Goal: Task Accomplishment & Management: Use online tool/utility

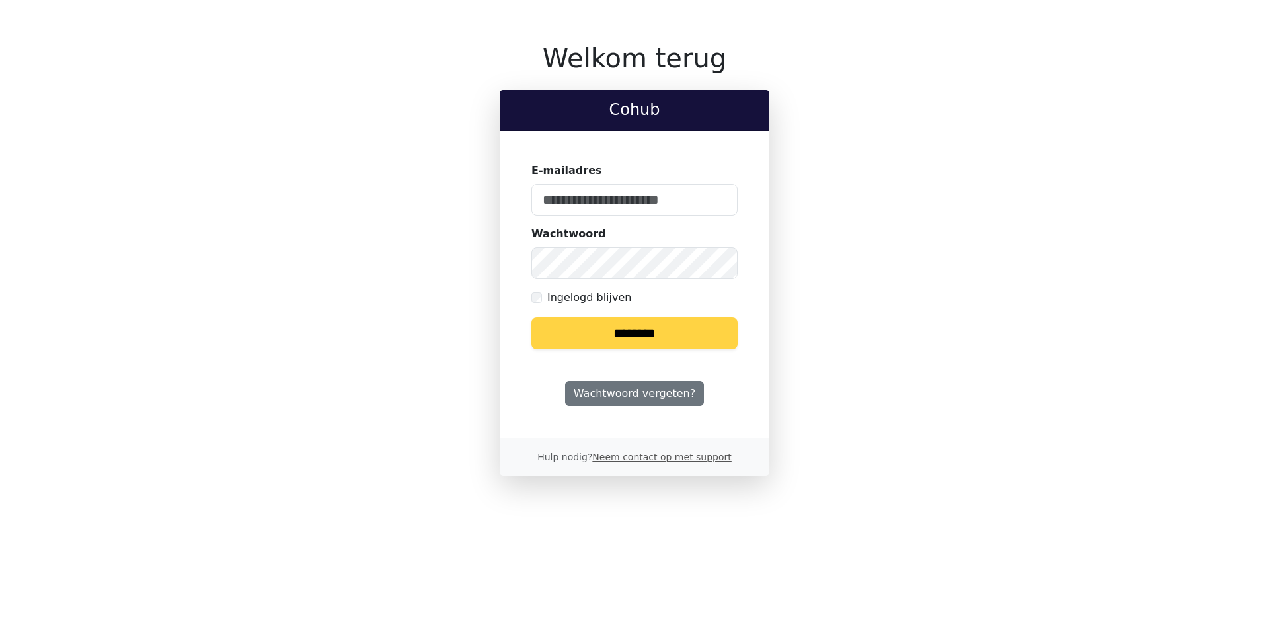
type input "**********"
click at [648, 332] on input "********" at bounding box center [635, 333] width 206 height 32
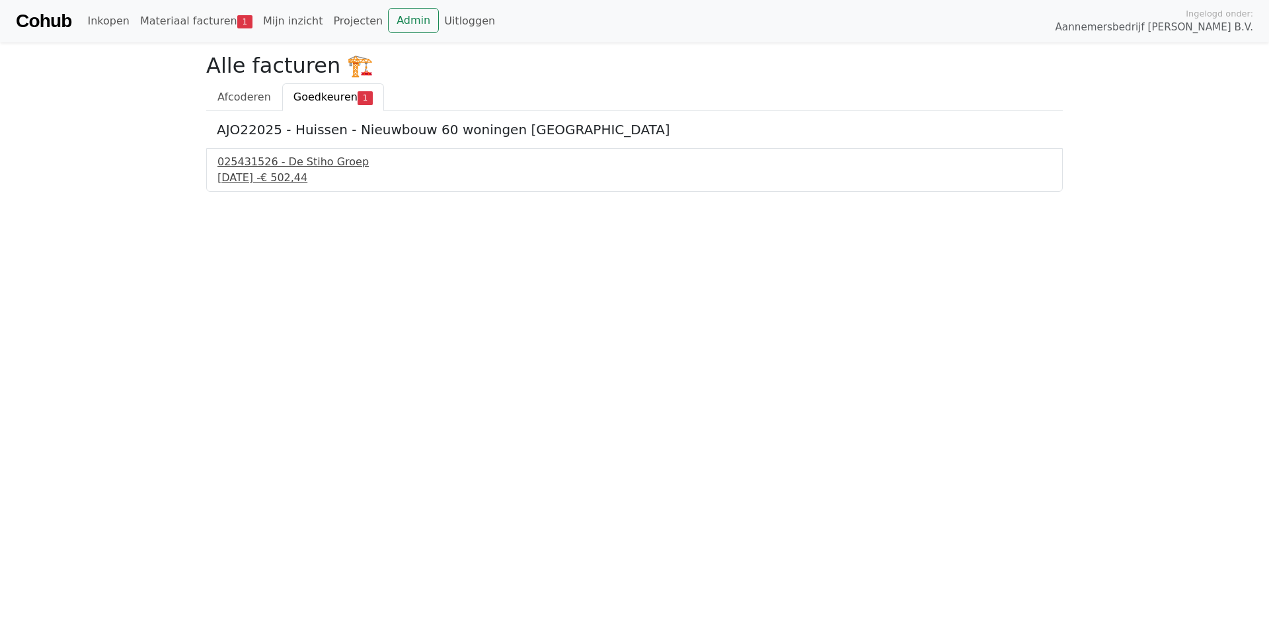
click at [303, 161] on div "025431526 - De Stiho Groep" at bounding box center [635, 162] width 834 height 16
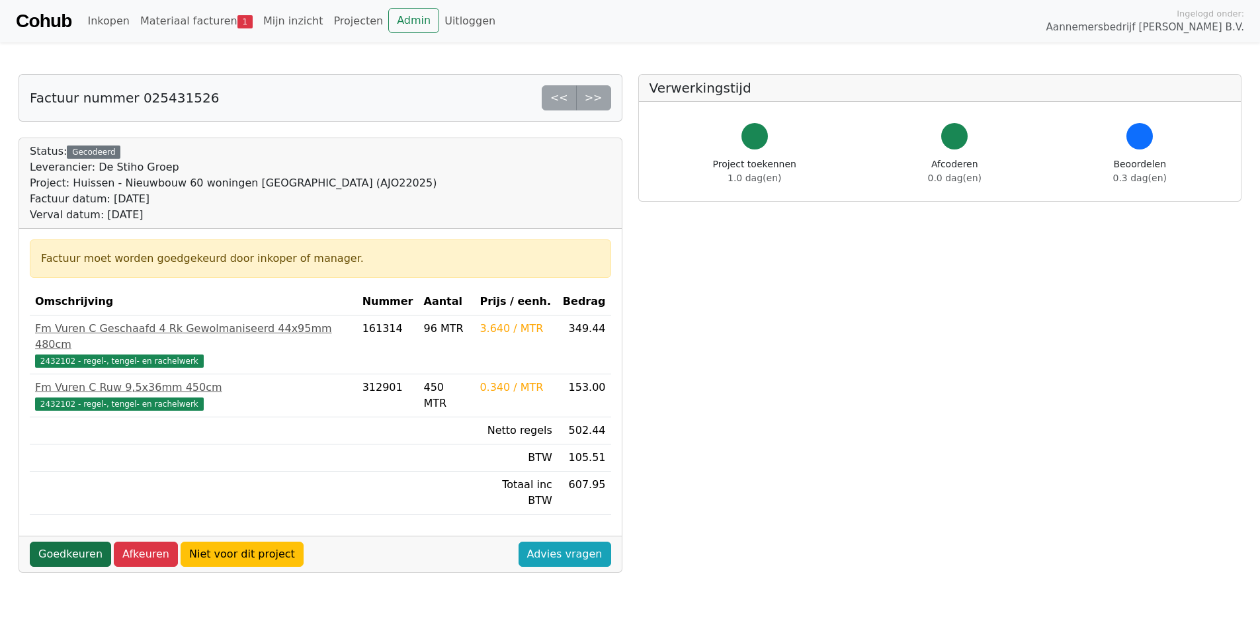
click at [91, 541] on link "Goedkeuren" at bounding box center [70, 553] width 81 height 25
